Goal: Information Seeking & Learning: Learn about a topic

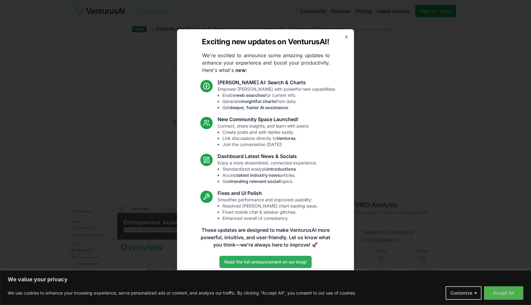
click at [257, 261] on link "Read the full announcement on our blog!" at bounding box center [265, 262] width 92 height 12
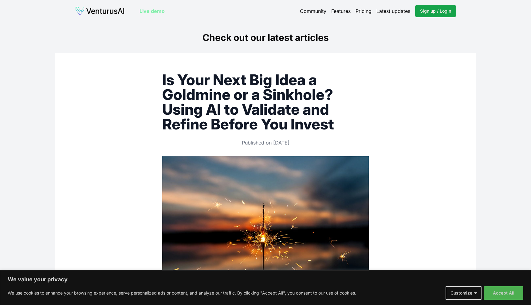
click at [94, 13] on img at bounding box center [100, 11] width 50 height 10
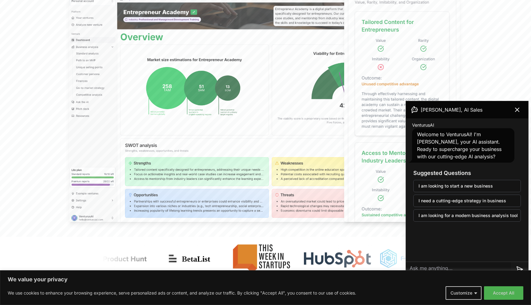
scroll to position [219, 0]
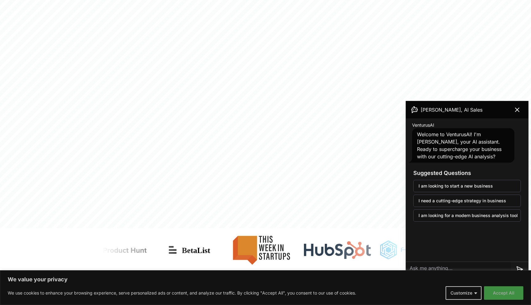
click at [504, 292] on button "Accept All" at bounding box center [503, 293] width 39 height 14
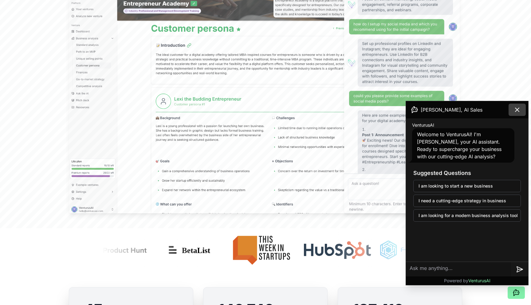
click at [519, 111] on icon at bounding box center [516, 109] width 7 height 7
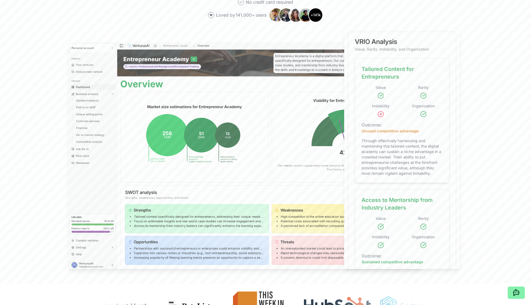
scroll to position [0, 0]
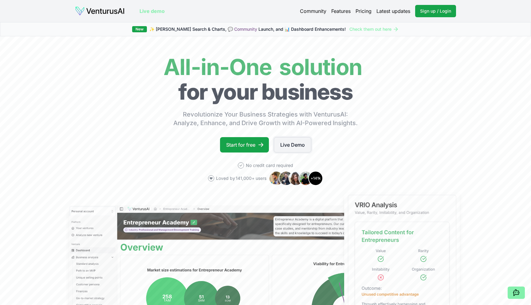
click at [287, 147] on link "Live Demo" at bounding box center [292, 144] width 37 height 15
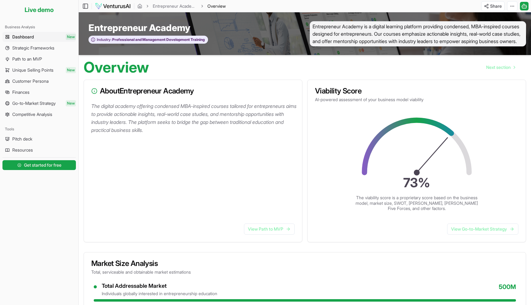
drag, startPoint x: 123, startPoint y: 91, endPoint x: 234, endPoint y: 94, distance: 111.0
click at [232, 92] on h3 "About Entrepreneur Academy" at bounding box center [192, 90] width 203 height 7
click at [350, 22] on span "Entrepreneur Academy is a digital learning platform providing condensed, MBA-in…" at bounding box center [418, 33] width 216 height 25
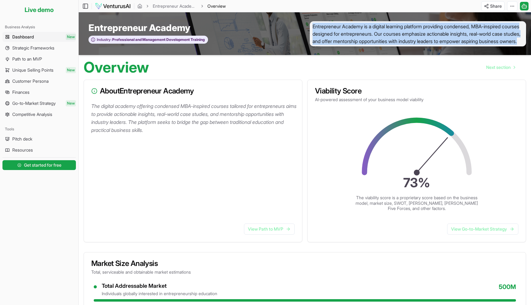
click at [350, 22] on span "Entrepreneur Academy is a digital learning platform providing condensed, MBA-in…" at bounding box center [418, 33] width 216 height 25
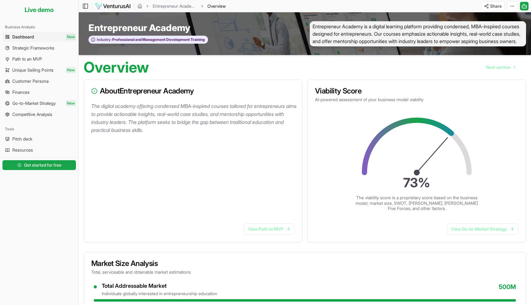
click at [347, 69] on div "Overview Next section" at bounding box center [305, 65] width 452 height 20
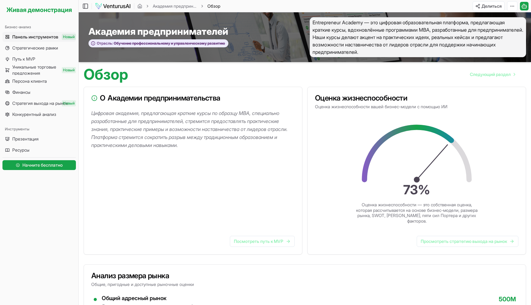
click at [176, 71] on div "Обзор Следующий раздел" at bounding box center [305, 72] width 452 height 20
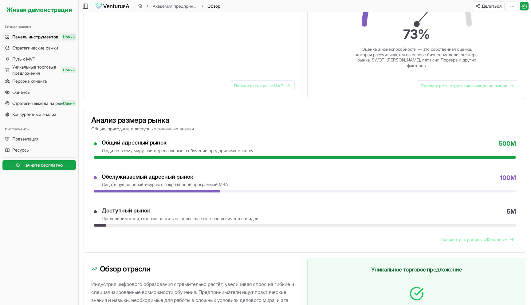
scroll to position [158, 0]
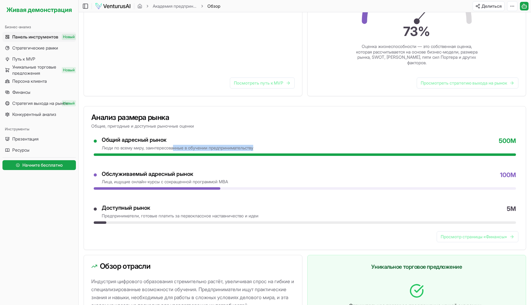
drag, startPoint x: 177, startPoint y: 149, endPoint x: 268, endPoint y: 147, distance: 91.3
click at [268, 147] on div "Общий адресный рынок люди по всему миру, заинтересованные в обучении предприним…" at bounding box center [309, 143] width 414 height 14
drag, startPoint x: 117, startPoint y: 174, endPoint x: 198, endPoint y: 172, distance: 80.2
click at [198, 172] on div "Обслуживаемый адресный рынок" at bounding box center [165, 174] width 126 height 7
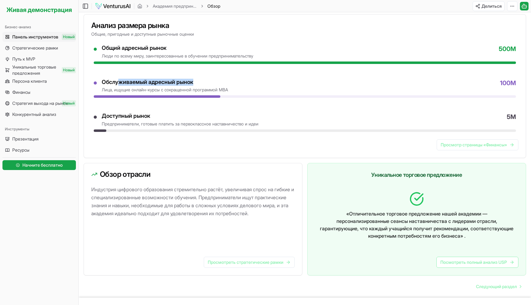
scroll to position [273, 0]
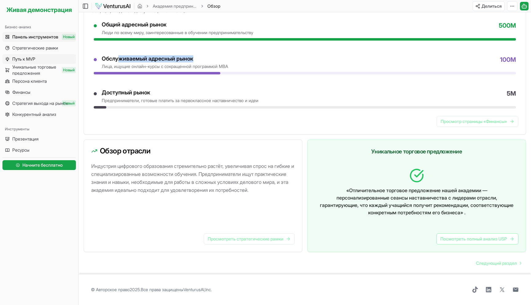
click at [32, 59] on font "Путь к MVP" at bounding box center [23, 58] width 23 height 5
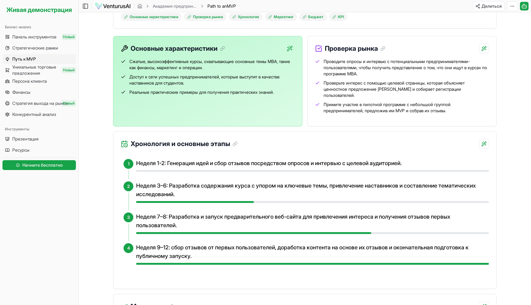
scroll to position [145, 0]
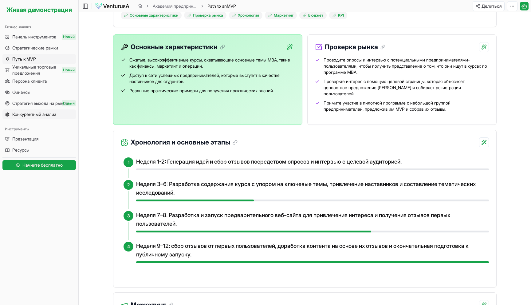
click at [47, 115] on font "Конкурентный анализ" at bounding box center [34, 114] width 44 height 5
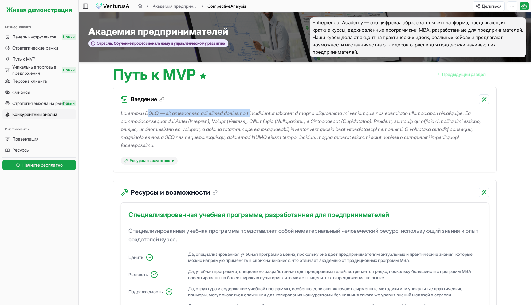
drag, startPoint x: 154, startPoint y: 113, endPoint x: 287, endPoint y: 117, distance: 132.8
click at [286, 116] on p at bounding box center [305, 129] width 368 height 40
click at [309, 142] on font at bounding box center [301, 129] width 360 height 38
drag, startPoint x: 257, startPoint y: 113, endPoint x: 371, endPoint y: 110, distance: 114.6
click at [371, 109] on p at bounding box center [305, 129] width 368 height 40
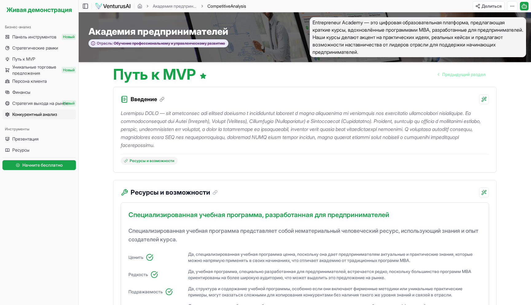
click at [374, 122] on font at bounding box center [301, 129] width 360 height 38
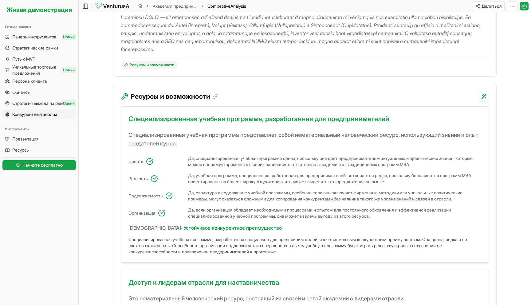
scroll to position [97, 0]
click at [34, 102] on font "Стратегия выхода на рынок" at bounding box center [40, 102] width 56 height 5
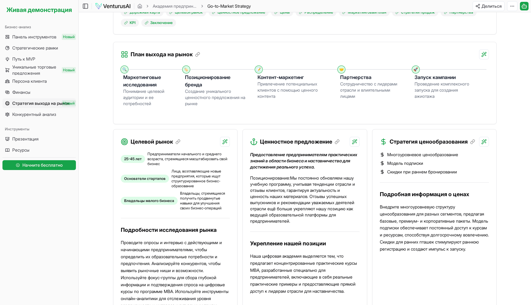
scroll to position [144, 0]
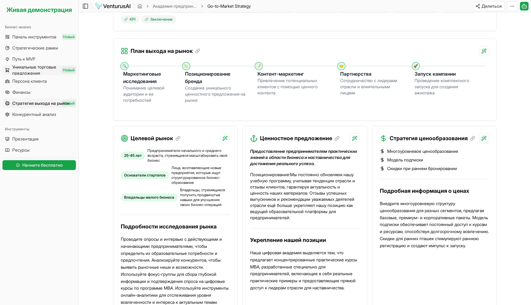
click at [40, 69] on font "Уникальные торговые предложения" at bounding box center [34, 69] width 44 height 11
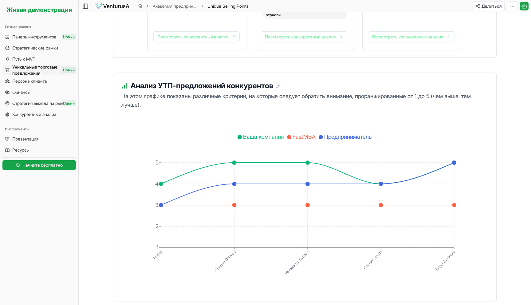
scroll to position [1191, 0]
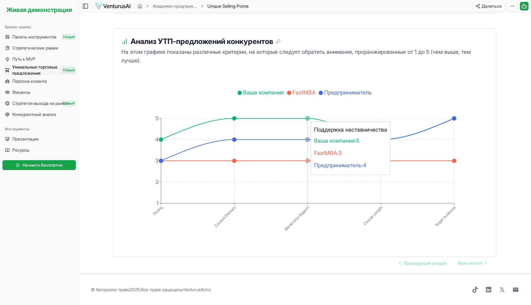
click at [308, 119] on circle at bounding box center [307, 118] width 2 height 2
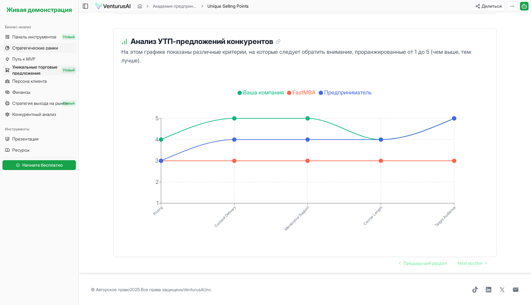
click at [43, 50] on font "Стратегические рамки" at bounding box center [35, 47] width 46 height 5
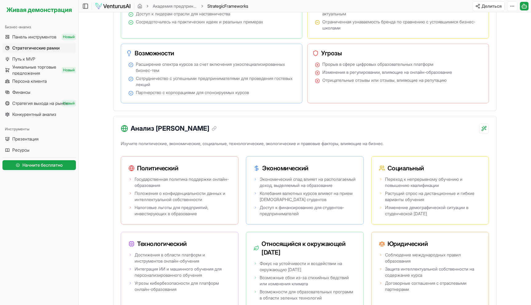
scroll to position [392, 0]
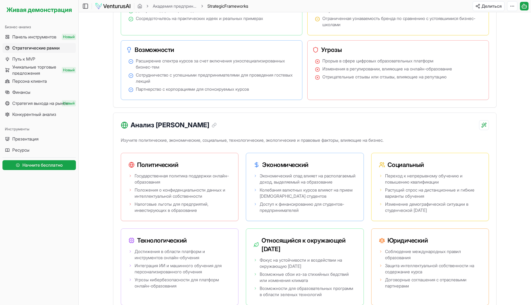
click at [147, 129] on font "Анализ [PERSON_NAME]" at bounding box center [170, 125] width 79 height 8
click at [160, 143] on div "Анализ [PERSON_NAME] Изучите политические, экономические, социальные, технологи…" at bounding box center [304, 212] width 383 height 200
click at [151, 147] on p "Изучите политические, экономические, социальные, технологические, экологические…" at bounding box center [305, 141] width 368 height 11
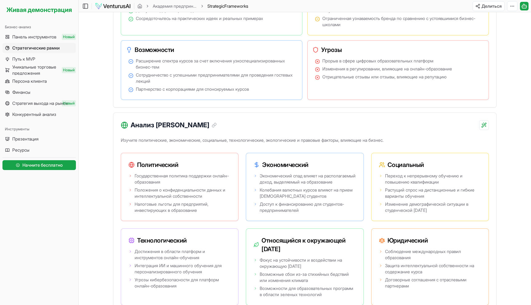
click at [153, 147] on p "Изучите политические, экономические, социальные, технологические, экологические…" at bounding box center [305, 141] width 368 height 11
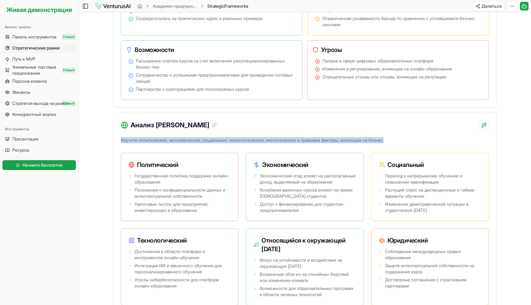
click at [153, 147] on p "Изучите политические, экономические, социальные, технологические, экологические…" at bounding box center [305, 141] width 368 height 11
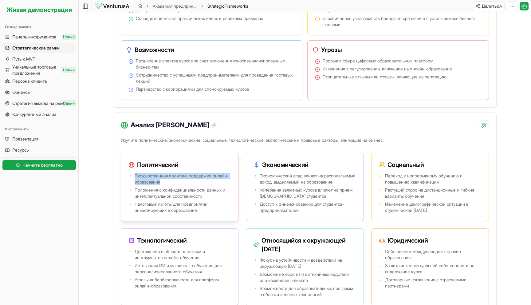
drag, startPoint x: 135, startPoint y: 186, endPoint x: 213, endPoint y: 197, distance: 78.5
click at [213, 197] on ul "Государственная политика поддержки онлайн-образования Положения о конфиденциаль…" at bounding box center [179, 193] width 102 height 41
click at [195, 198] on font "Положения о конфиденциальности данных и интеллектуальной собственности" at bounding box center [180, 192] width 91 height 11
drag, startPoint x: 133, startPoint y: 203, endPoint x: 234, endPoint y: 213, distance: 101.0
click at [234, 213] on div "Государственная политика поддержки онлайн-образования Положения о конфиденциаль…" at bounding box center [179, 195] width 117 height 49
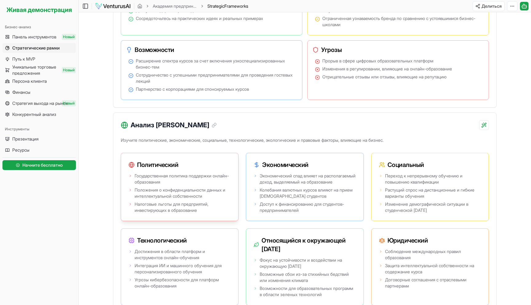
click at [188, 213] on font "Налоговые льготы для предприятий, инвестирующих в образование" at bounding box center [172, 206] width 74 height 11
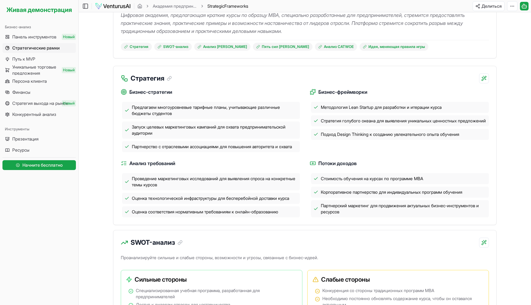
scroll to position [0, 0]
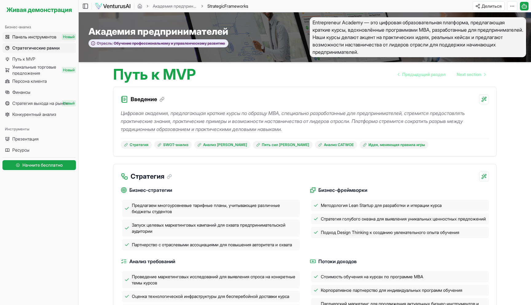
click at [37, 39] on font "Панель инструментов" at bounding box center [34, 36] width 44 height 5
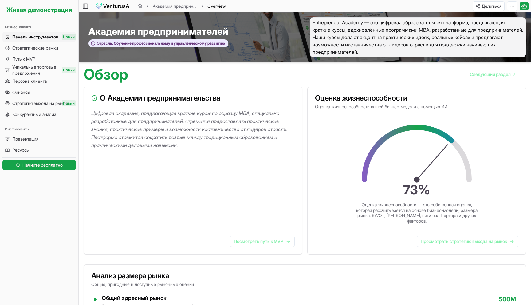
scroll to position [273, 0]
